Goal: Information Seeking & Learning: Understand process/instructions

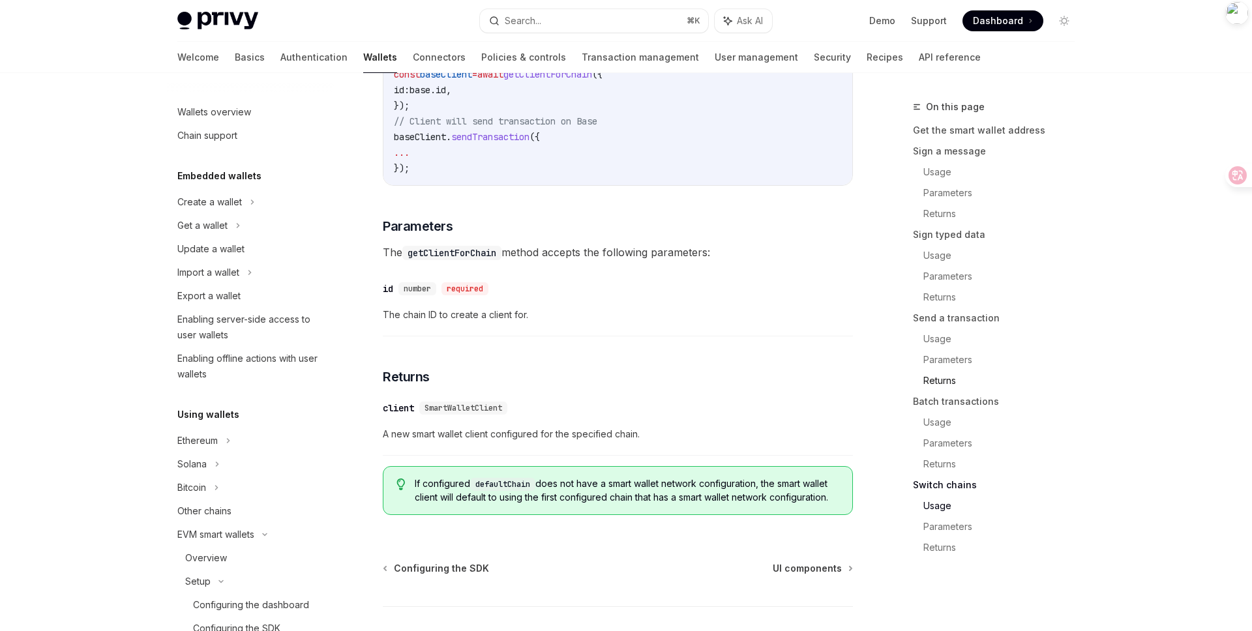
scroll to position [636, 0]
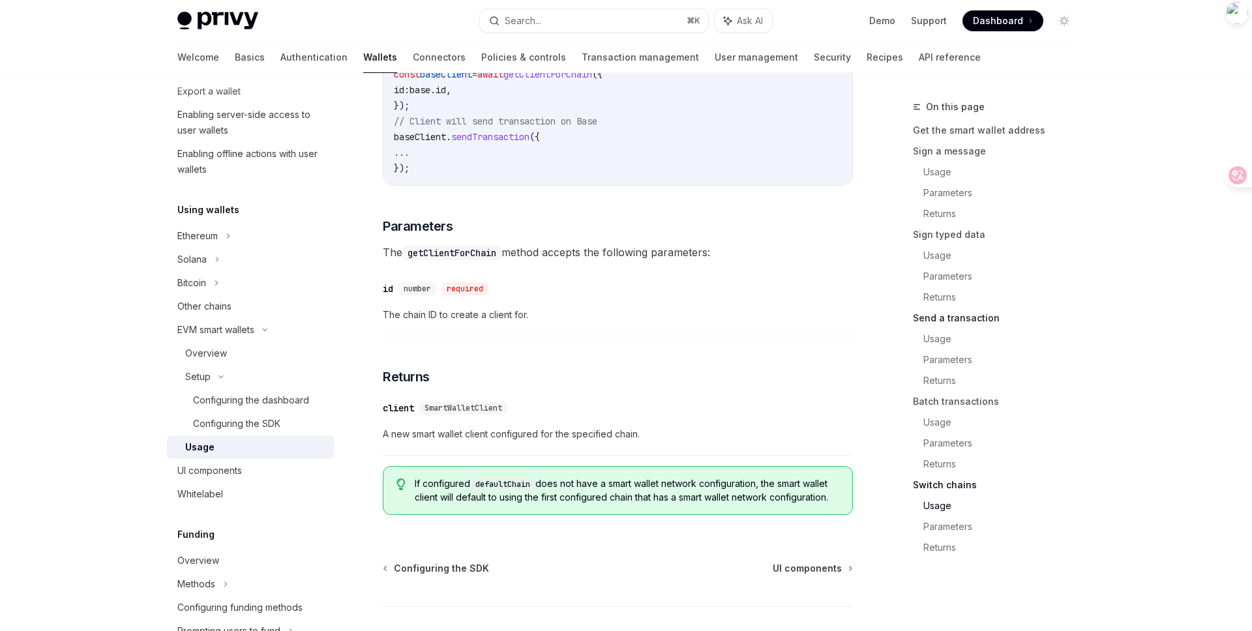
click at [965, 317] on link "Send a transaction" at bounding box center [999, 318] width 172 height 21
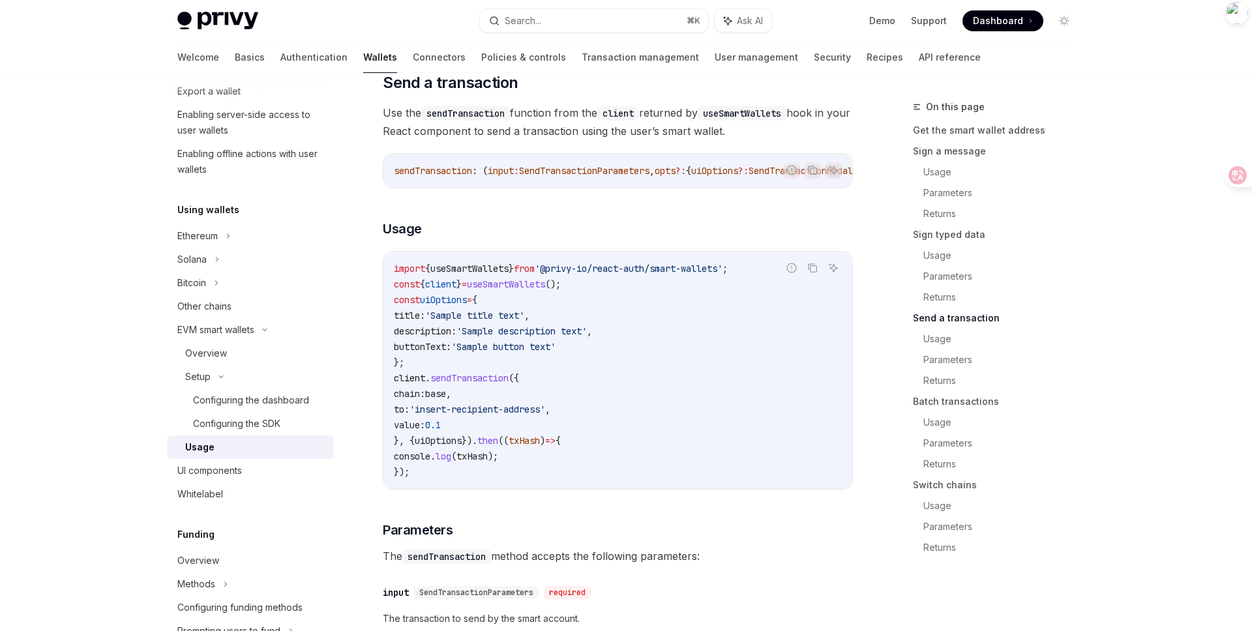
scroll to position [1889, 0]
drag, startPoint x: 482, startPoint y: 455, endPoint x: 411, endPoint y: 457, distance: 70.4
click at [411, 457] on code "import { useSmartWallets } from '@privy-io/react-auth/smart-wallets' ; const { …" at bounding box center [618, 370] width 448 height 219
click at [565, 463] on code "import { useSmartWallets } from '@privy-io/react-auth/smart-wallets' ; const { …" at bounding box center [618, 370] width 448 height 219
drag, startPoint x: 481, startPoint y: 456, endPoint x: 415, endPoint y: 453, distance: 65.9
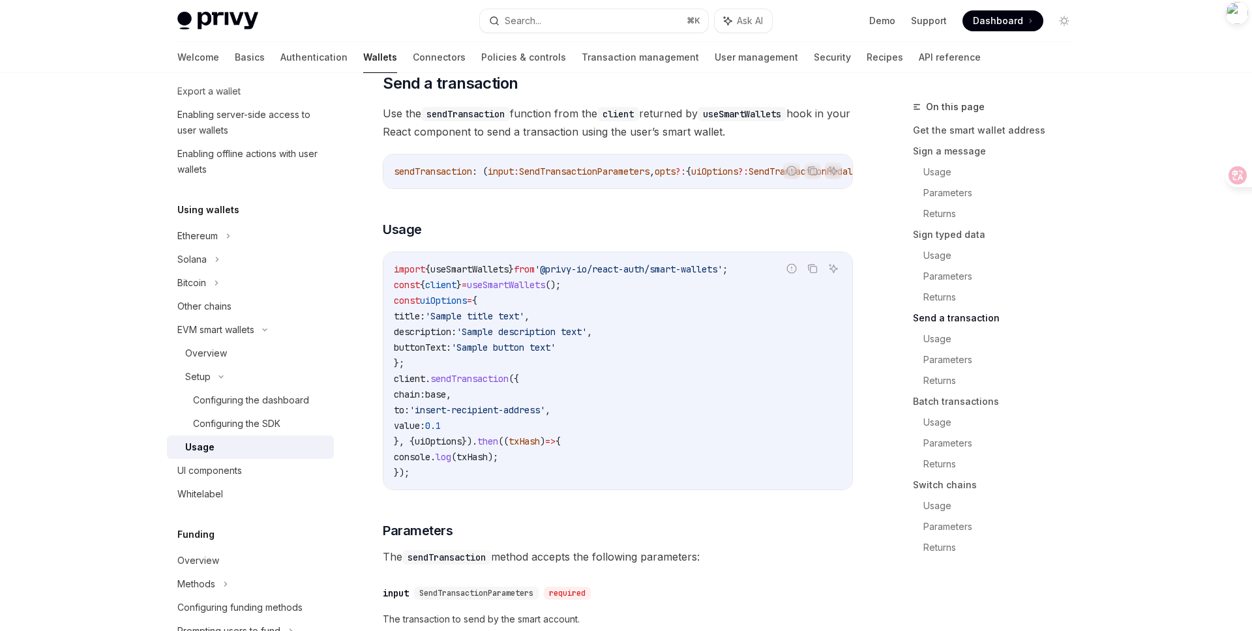
click at [415, 453] on code "import { useSmartWallets } from '@privy-io/react-auth/smart-wallets' ; const { …" at bounding box center [618, 370] width 448 height 219
click at [519, 460] on code "import { useSmartWallets } from '@privy-io/react-auth/smart-wallets' ; const { …" at bounding box center [618, 370] width 448 height 219
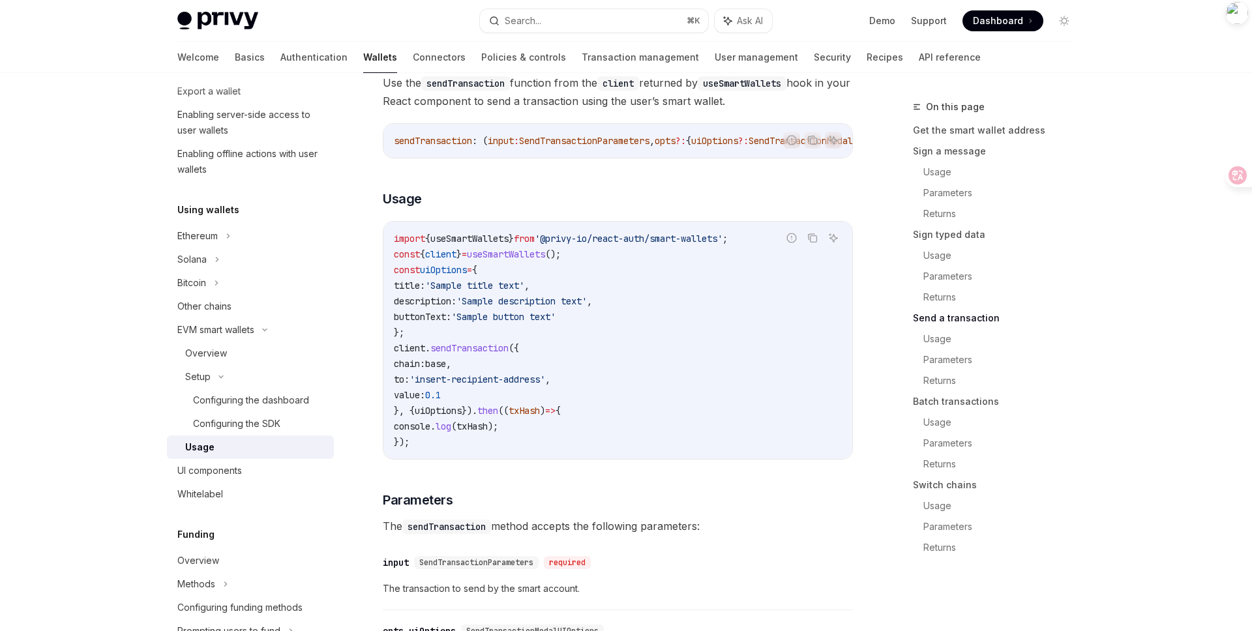
scroll to position [1921, 0]
click at [568, 458] on div "import { useSmartWallets } from '@privy-io/react-auth/smart-wallets' ; const { …" at bounding box center [617, 338] width 469 height 237
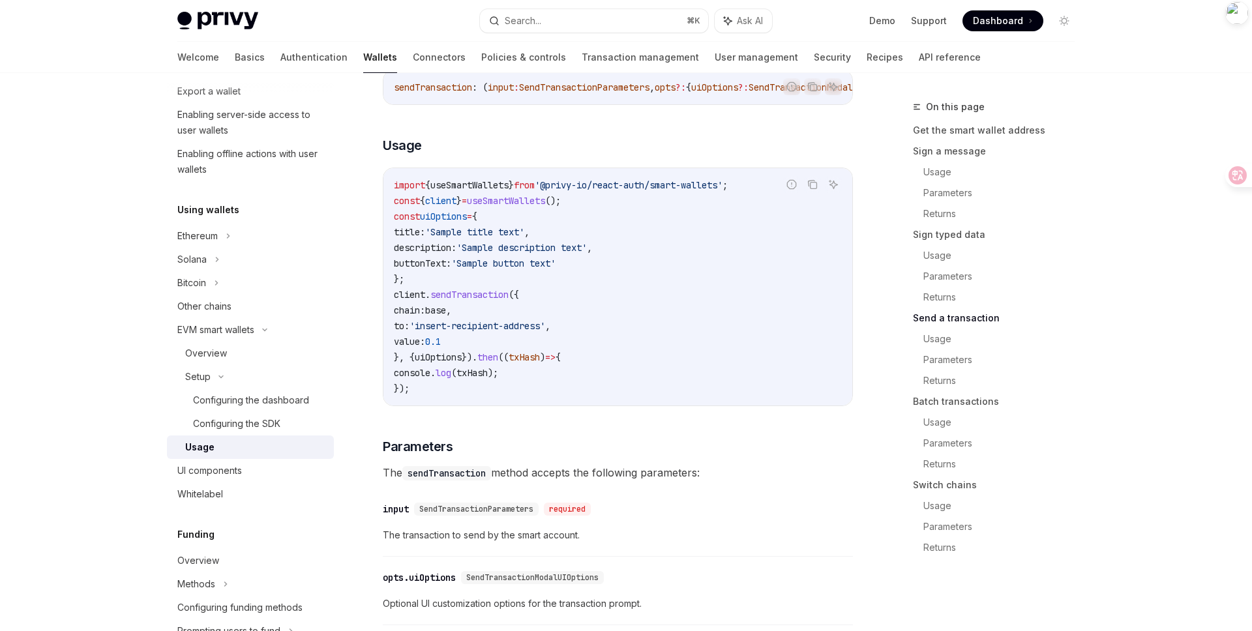
scroll to position [1974, 0]
click at [425, 347] on span "value:" at bounding box center [409, 341] width 31 height 12
click at [477, 363] on span "})." at bounding box center [470, 357] width 16 height 12
drag, startPoint x: 471, startPoint y: 371, endPoint x: 411, endPoint y: 378, distance: 60.3
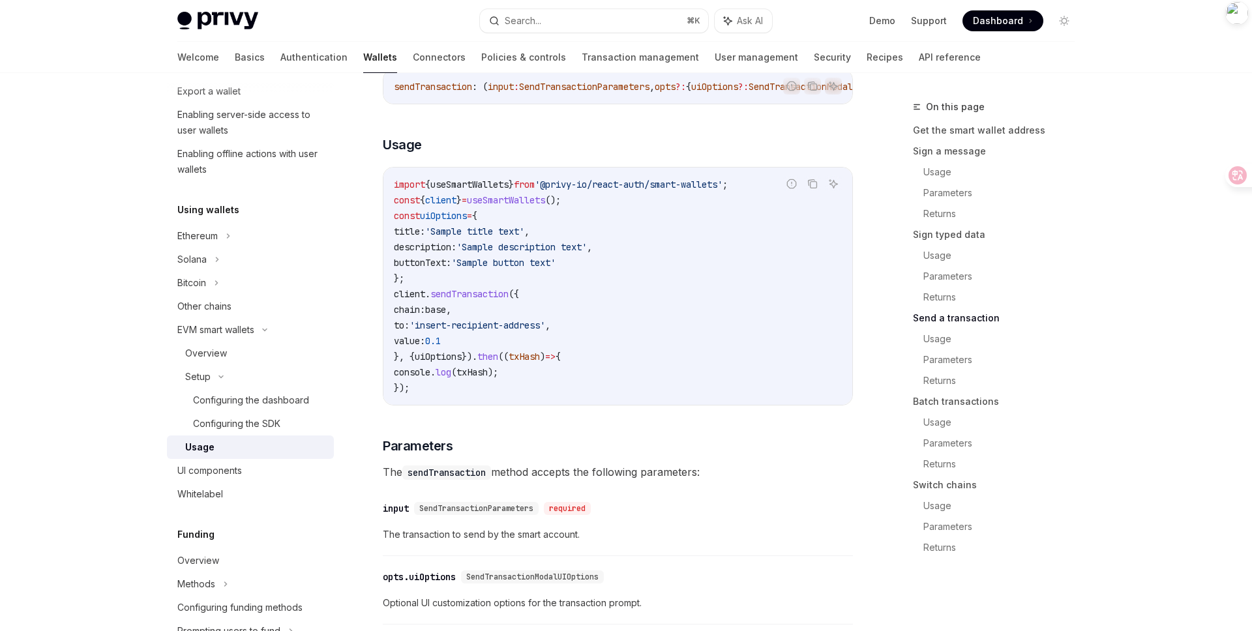
click at [411, 378] on code "import { useSmartWallets } from '@privy-io/react-auth/smart-wallets' ; const { …" at bounding box center [618, 286] width 448 height 219
click at [545, 396] on code "import { useSmartWallets } from '@privy-io/react-auth/smart-wallets' ; const { …" at bounding box center [618, 286] width 448 height 219
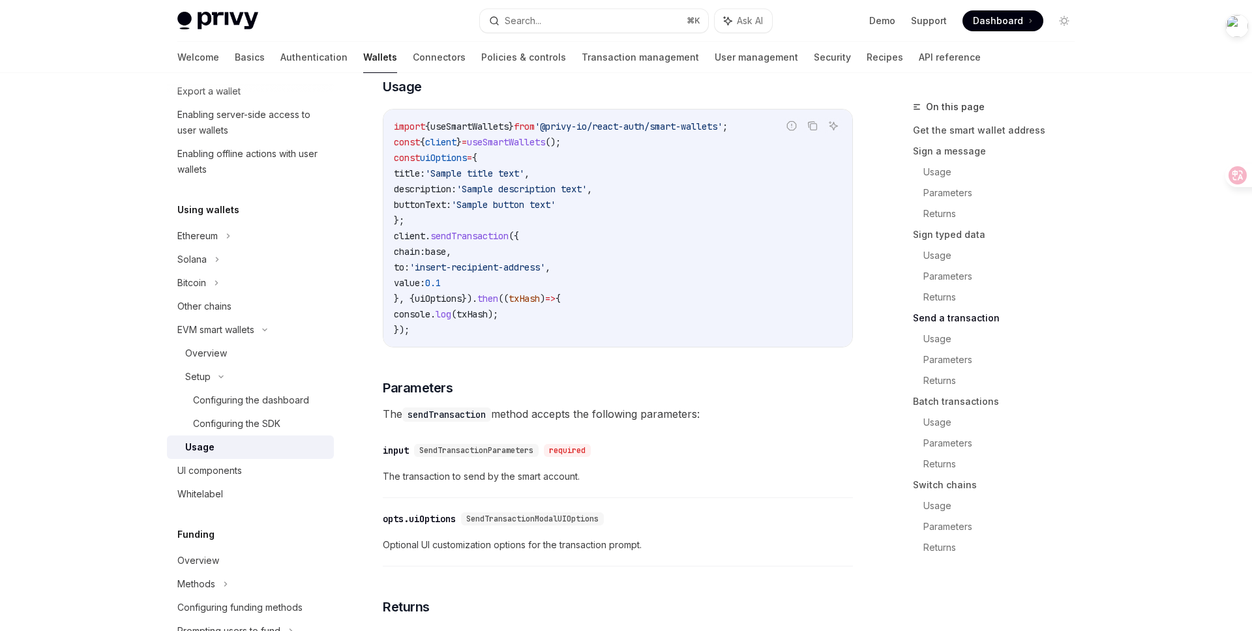
type textarea "*"
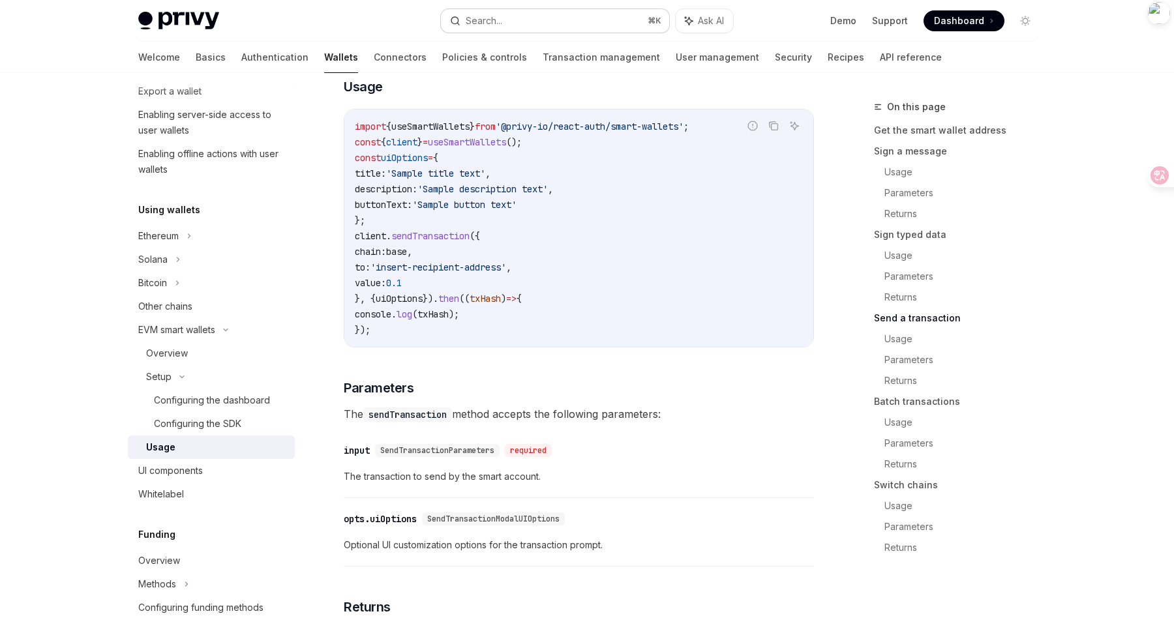
click at [512, 23] on button "Search... ⌘ K" at bounding box center [555, 20] width 228 height 23
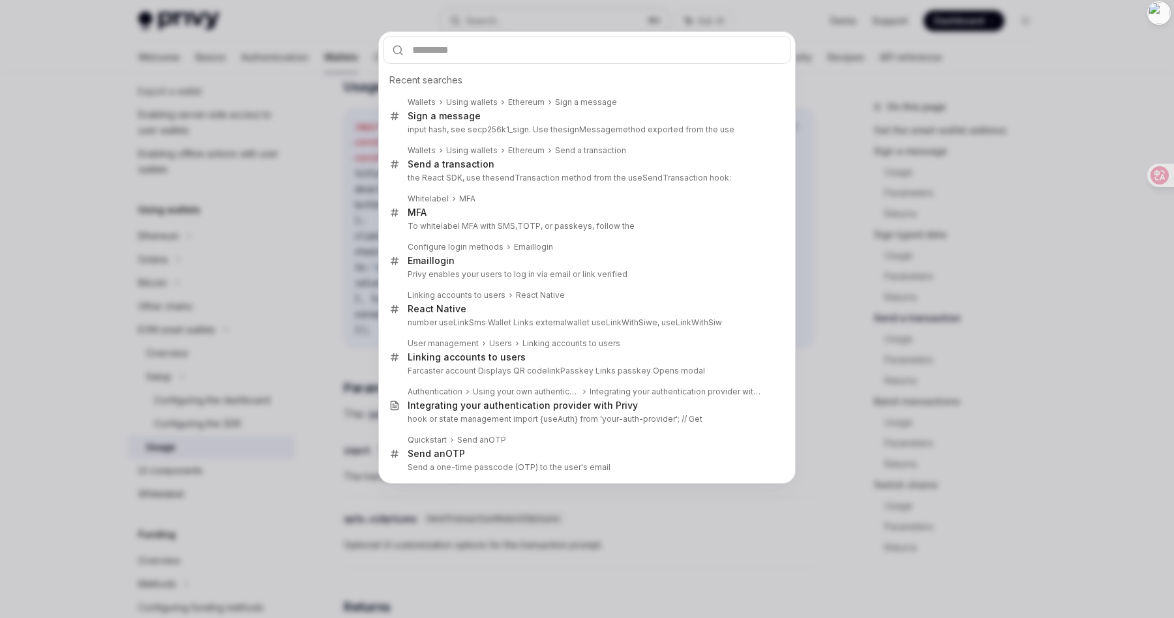
type input "**********"
click at [314, 90] on div "Recent searches Wallets Using wallets Ethereum Sign a message Sign a message in…" at bounding box center [587, 309] width 1174 height 618
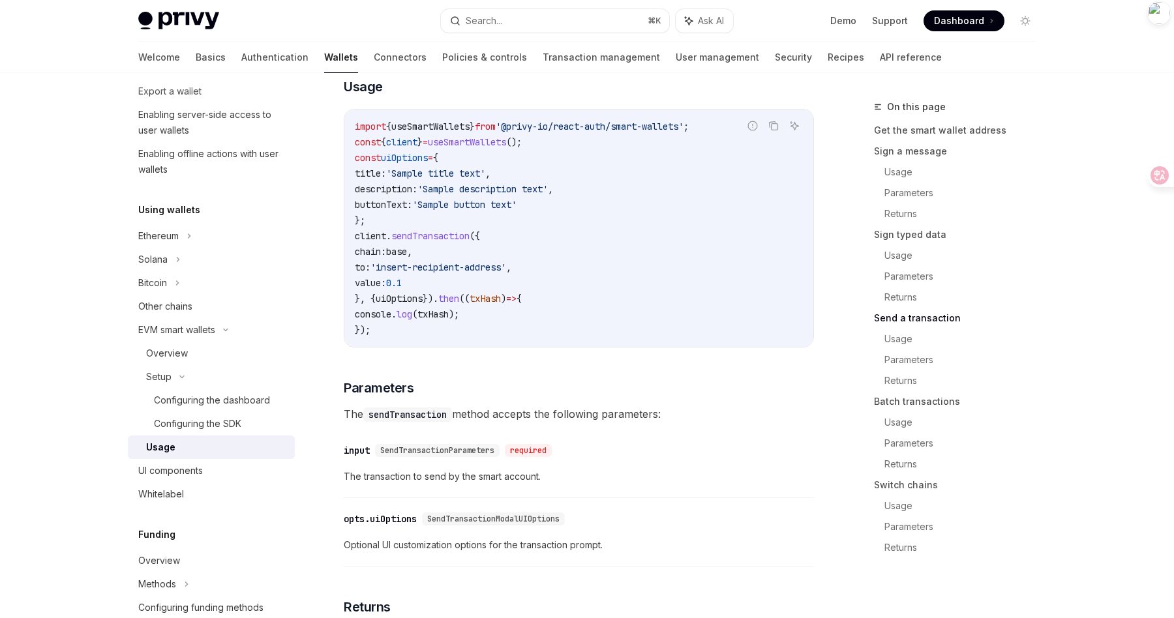
type textarea "*"
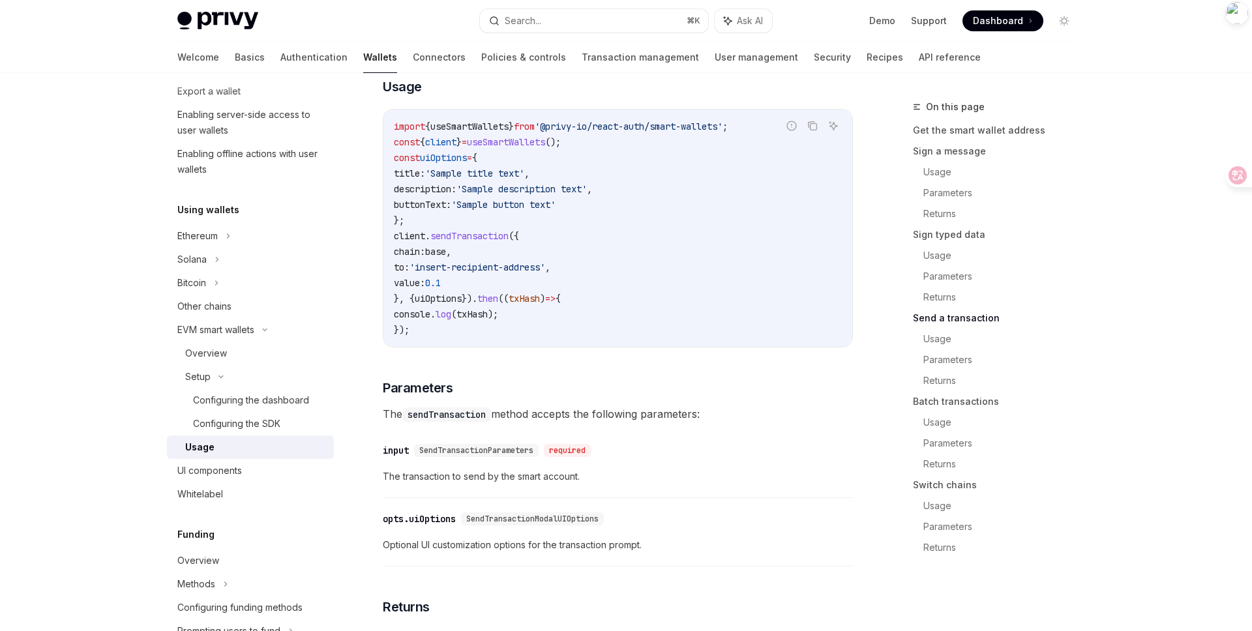
click at [787, 423] on span "The sendTransaction method accepts the following parameters:" at bounding box center [618, 414] width 470 height 18
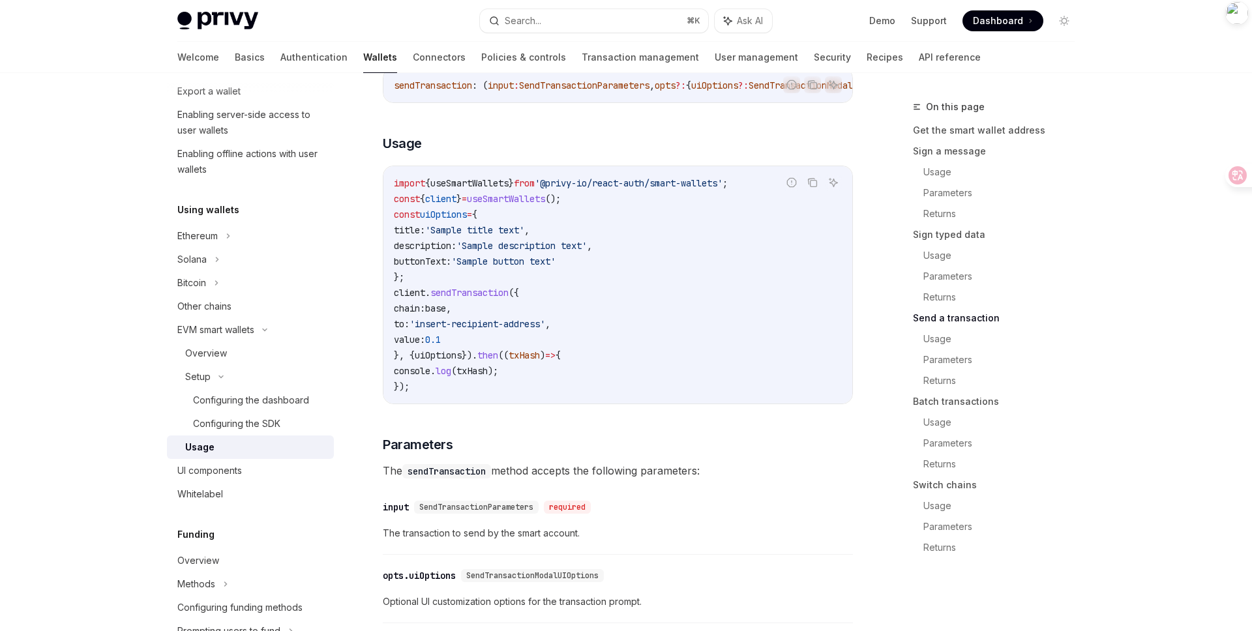
scroll to position [1975, 0]
click at [670, 404] on div "import { useSmartWallets } from '@privy-io/react-auth/smart-wallets' ; const { …" at bounding box center [617, 285] width 469 height 237
